Goal: Navigation & Orientation: Find specific page/section

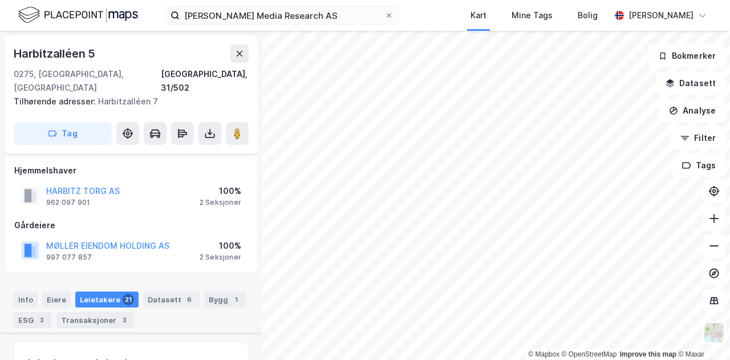
scroll to position [924, 0]
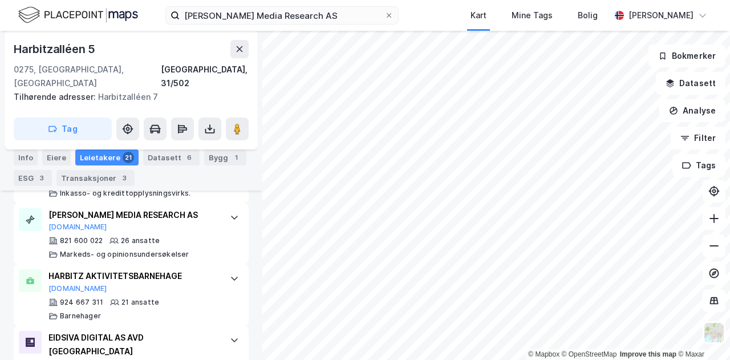
click at [88, 13] on img at bounding box center [78, 15] width 120 height 20
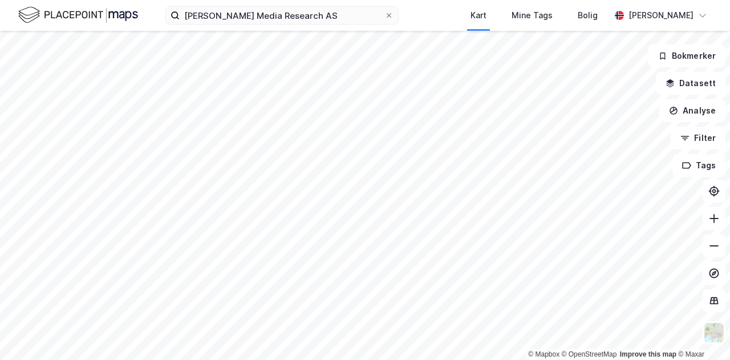
click at [121, 13] on img at bounding box center [78, 15] width 120 height 20
click at [421, 9] on div "Kart Mine Tags Bolig [PERSON_NAME]" at bounding box center [365, 15] width 730 height 31
click at [445, 15] on div "Kart Mine Tags Bolig [PERSON_NAME]" at bounding box center [365, 15] width 730 height 31
